Goal: Task Accomplishment & Management: Use online tool/utility

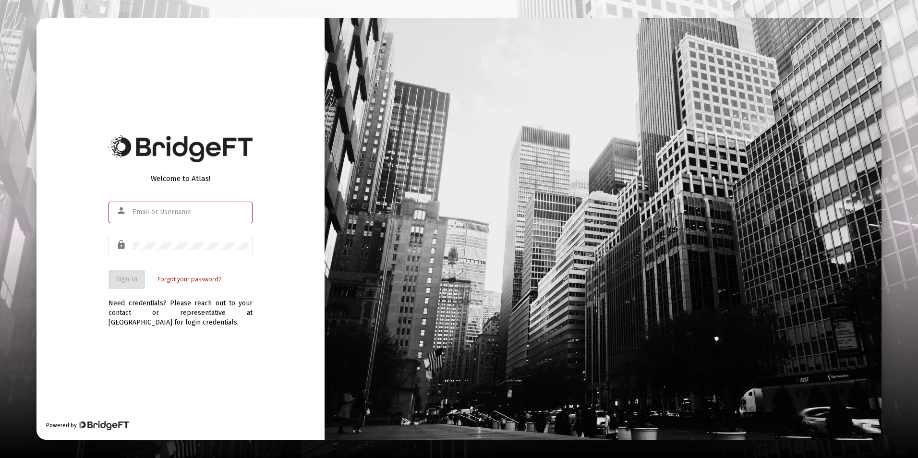
click at [146, 214] on input "text" at bounding box center [190, 212] width 115 height 8
type input "[EMAIL_ADDRESS][DOMAIN_NAME]"
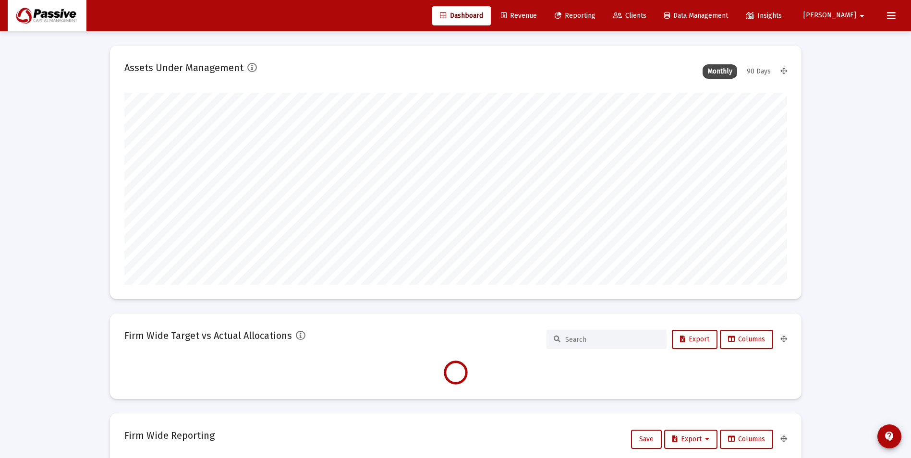
scroll to position [192, 663]
type input "[DATE]"
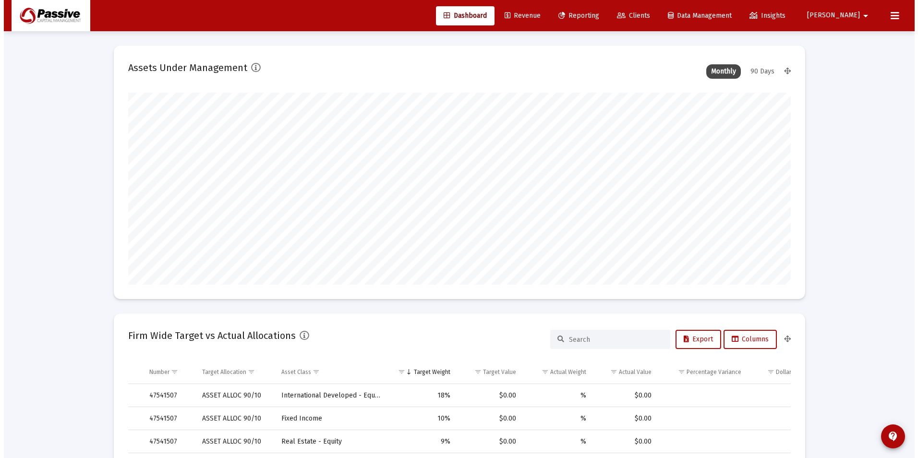
scroll to position [192, 310]
click at [595, 17] on span "Reporting" at bounding box center [575, 16] width 41 height 8
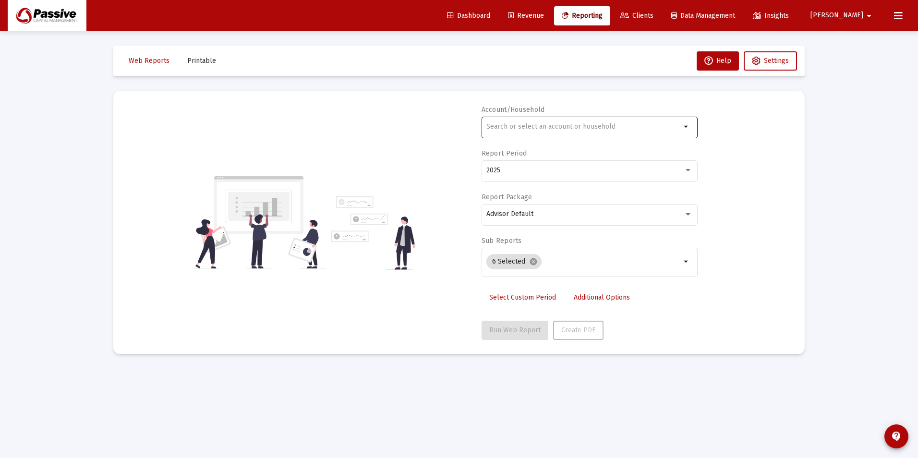
click at [523, 135] on div at bounding box center [583, 127] width 194 height 24
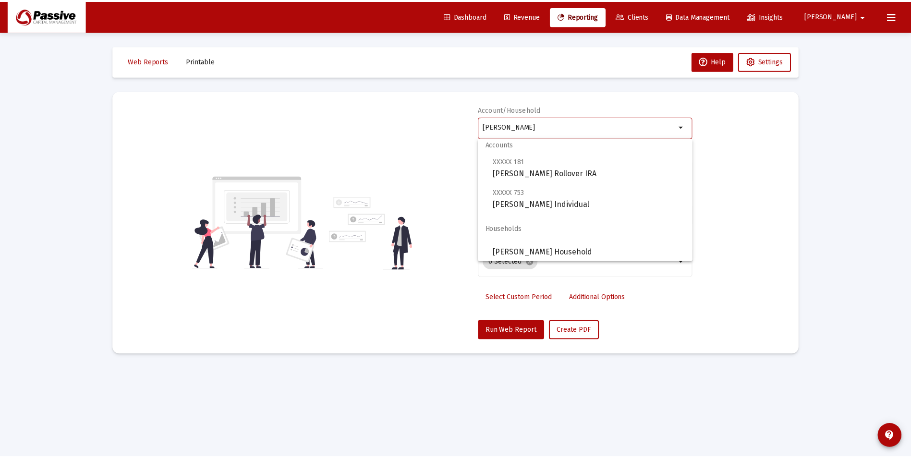
scroll to position [8, 0]
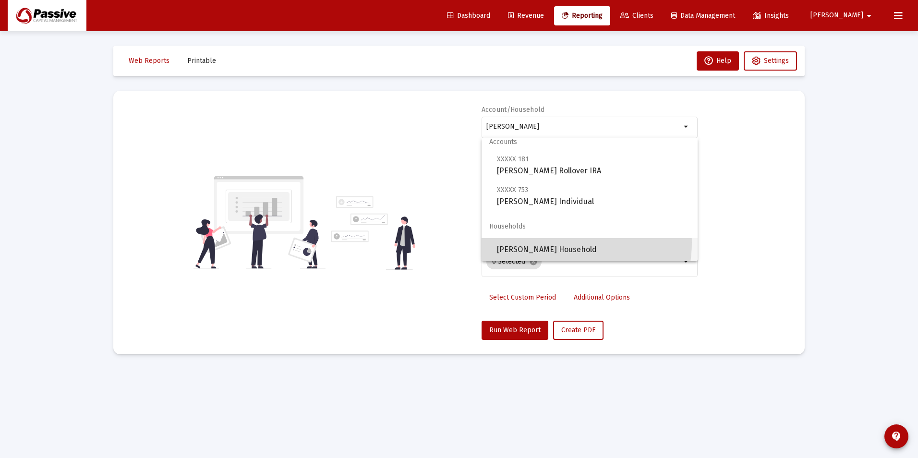
click at [565, 243] on span "[PERSON_NAME] Household" at bounding box center [593, 249] width 193 height 23
type input "[PERSON_NAME] Household"
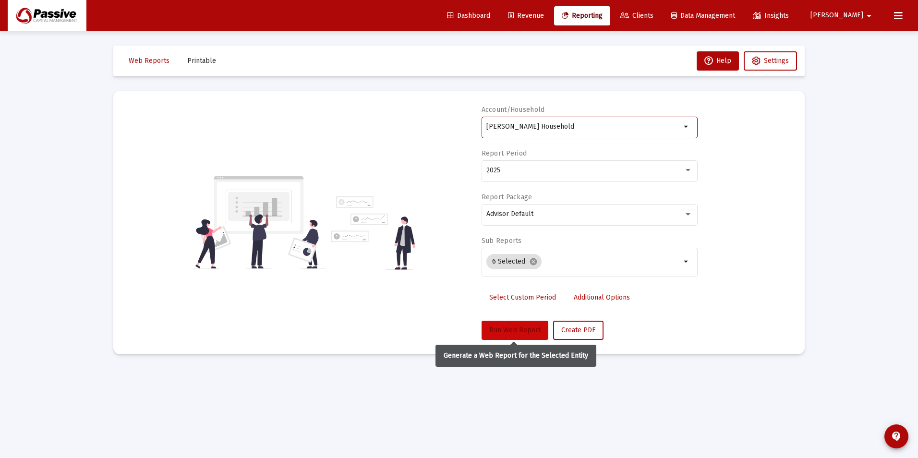
click at [530, 326] on span "Run Web Report" at bounding box center [514, 330] width 51 height 8
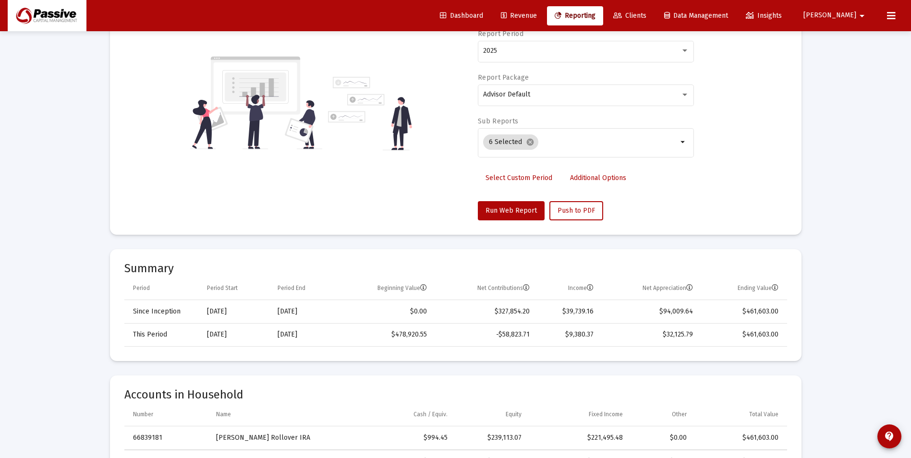
scroll to position [144, 0]
